Goal: Transaction & Acquisition: Subscribe to service/newsletter

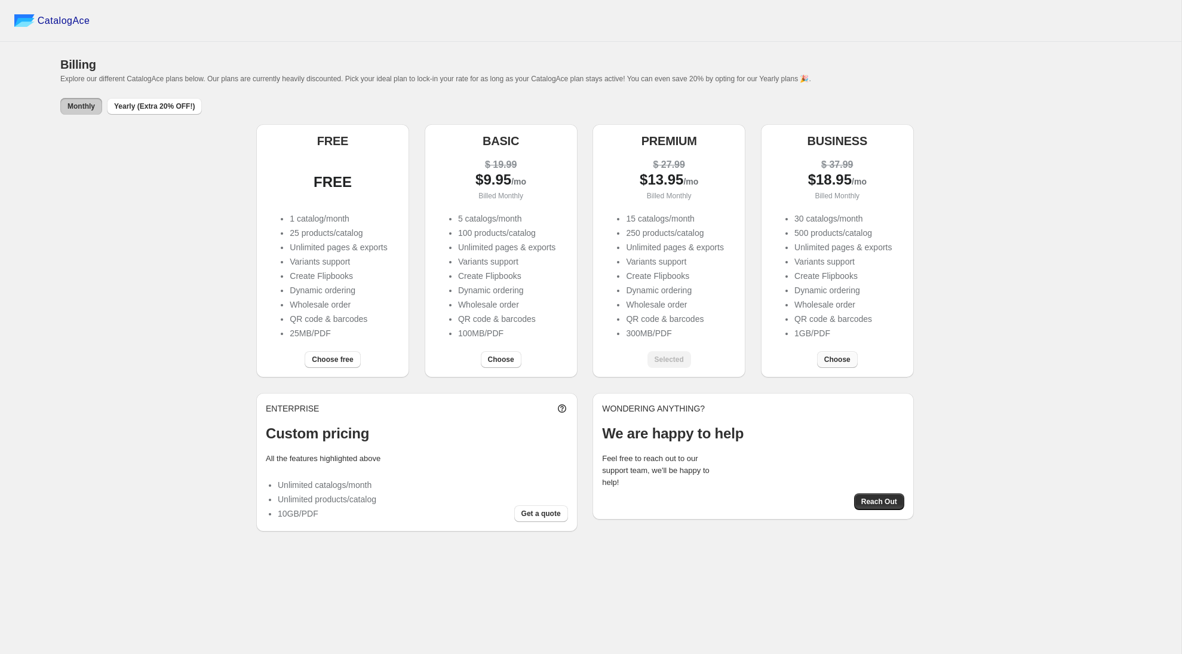
click at [836, 360] on span "Choose" at bounding box center [837, 360] width 26 height 10
